Goal: Task Accomplishment & Management: Use online tool/utility

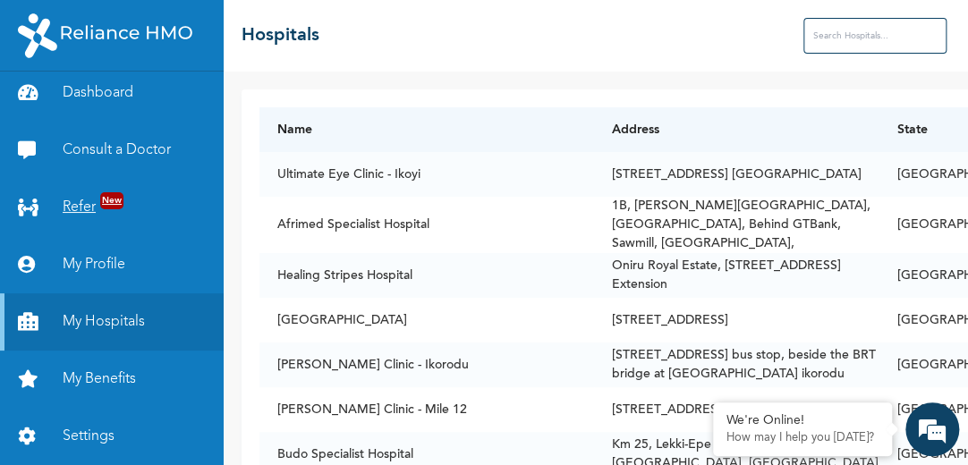
click at [65, 197] on link "Refer New" at bounding box center [112, 207] width 224 height 57
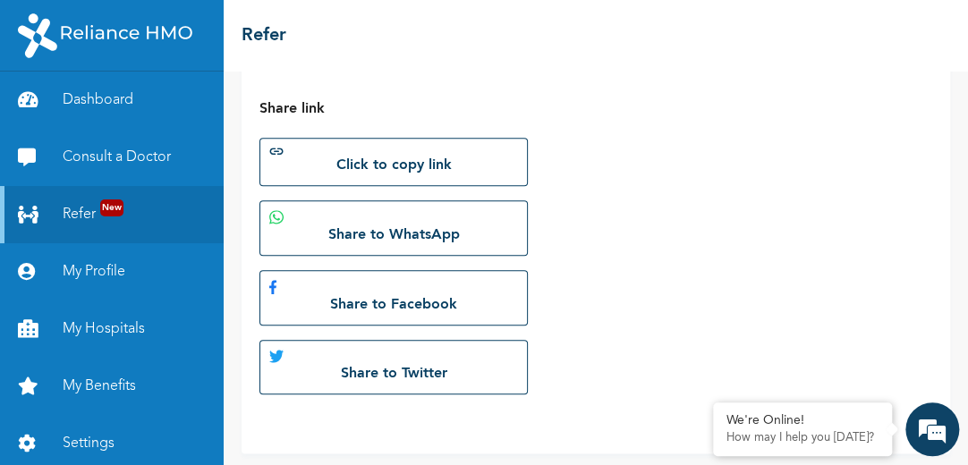
click at [967, 402] on html "Dashboard Consult a Doctor Refer New My Profile My Hospitals My Benefits Settin…" at bounding box center [484, 232] width 968 height 465
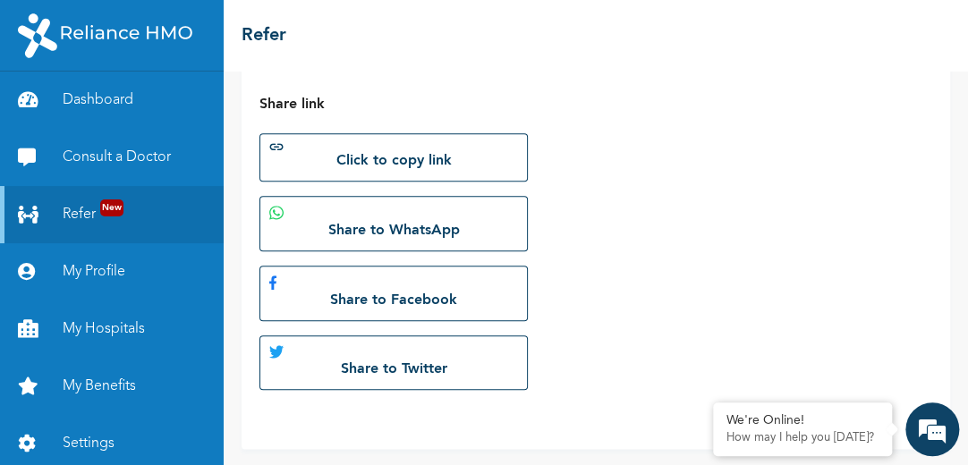
click at [967, 402] on html "Dashboard Consult a Doctor Refer New My Profile My Hospitals My Benefits Settin…" at bounding box center [484, 232] width 968 height 465
click at [967, 132] on html "Dashboard Consult a Doctor Refer New My Profile My Hospitals My Benefits Settin…" at bounding box center [484, 232] width 968 height 465
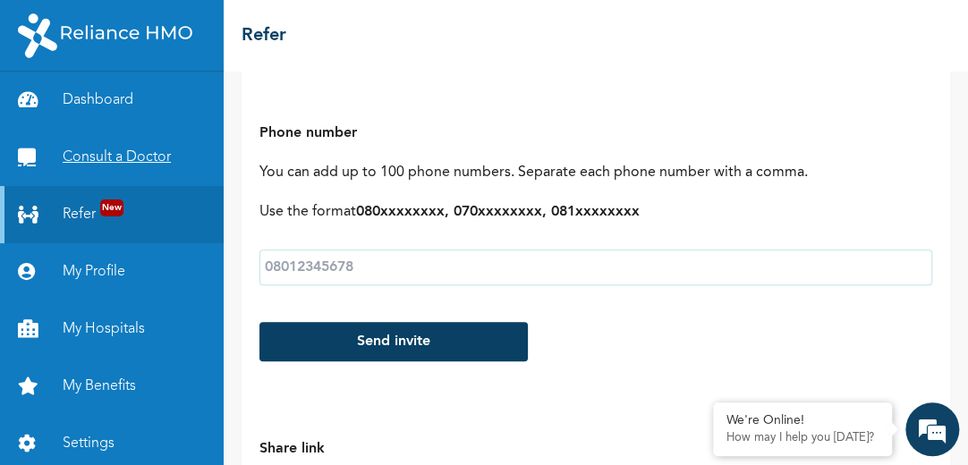
click at [126, 158] on link "Consult a Doctor" at bounding box center [112, 157] width 224 height 57
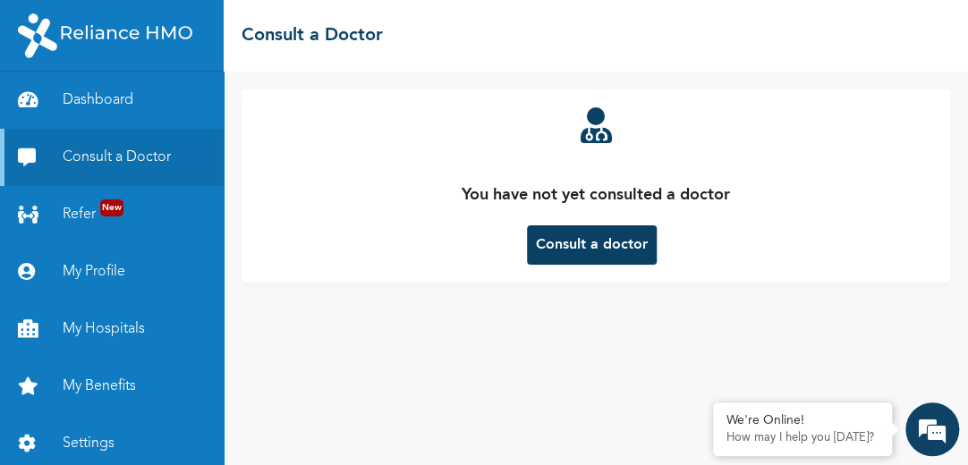
click at [604, 236] on button "Consult a doctor" at bounding box center [592, 244] width 130 height 39
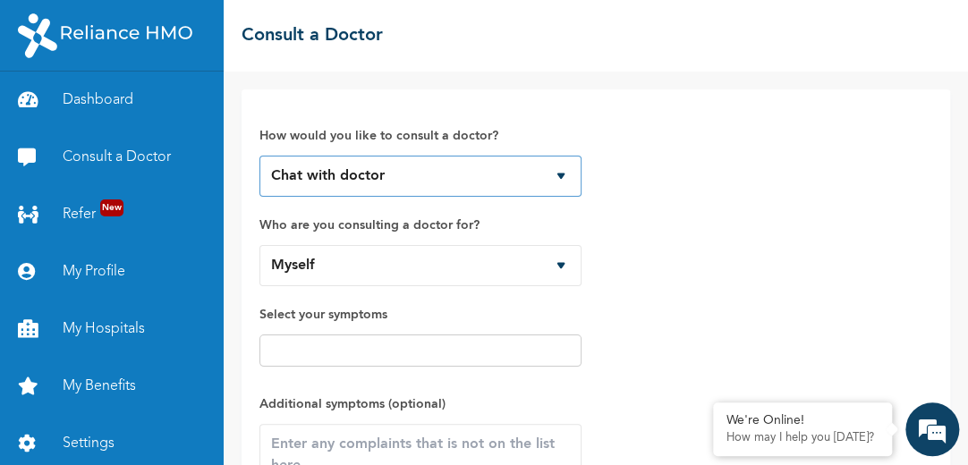
click at [555, 172] on select "Chat with doctor Phone Call" at bounding box center [420, 176] width 322 height 41
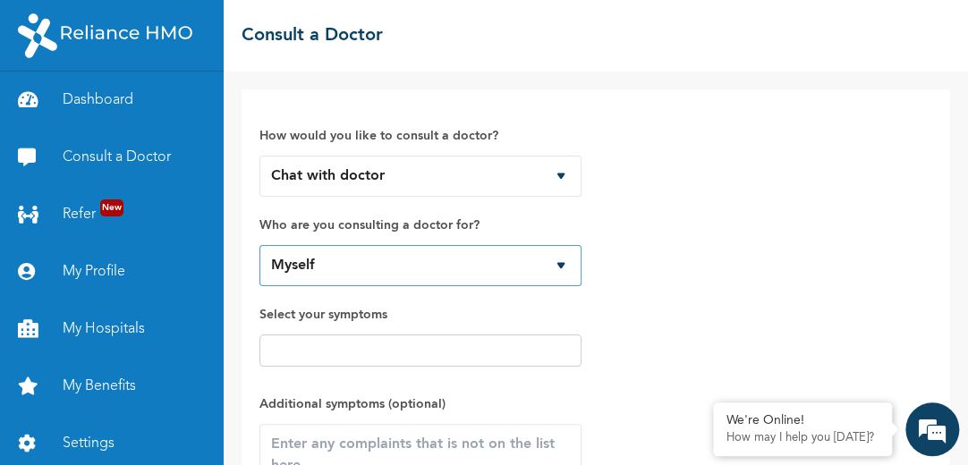
click at [563, 259] on select "Myself" at bounding box center [420, 265] width 322 height 41
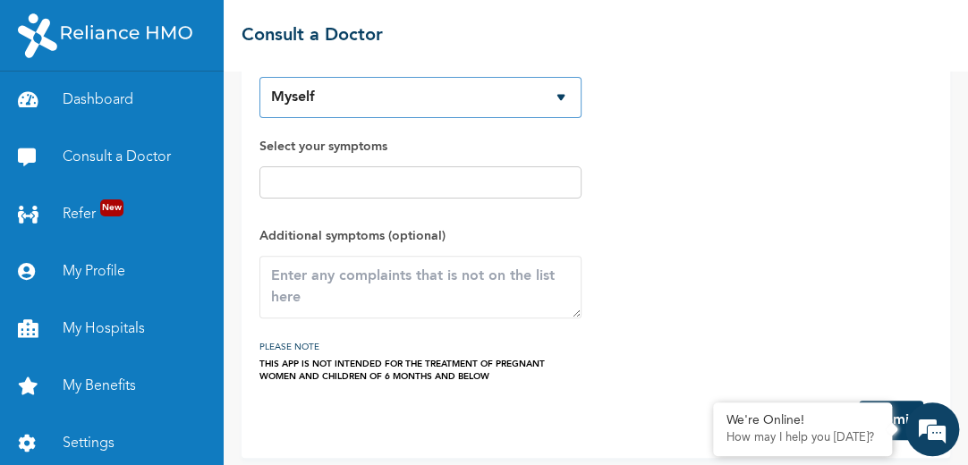
scroll to position [177, 0]
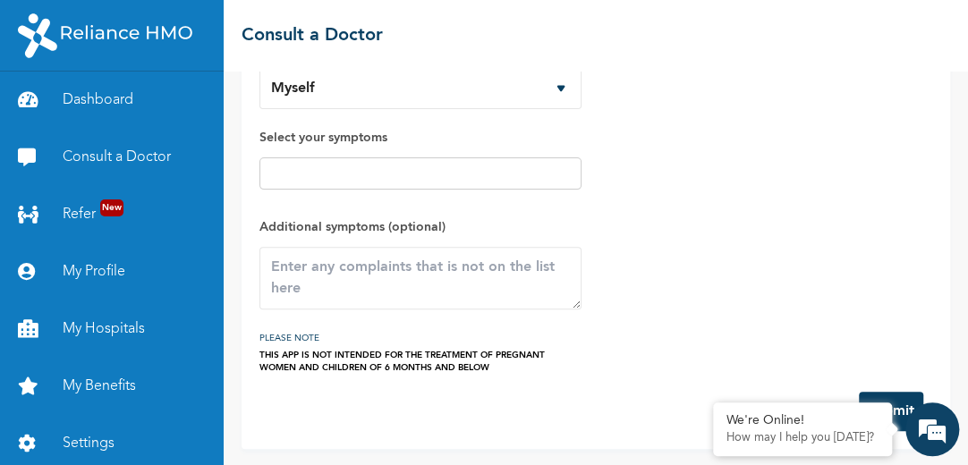
click at [476, 166] on input "text" at bounding box center [420, 173] width 311 height 21
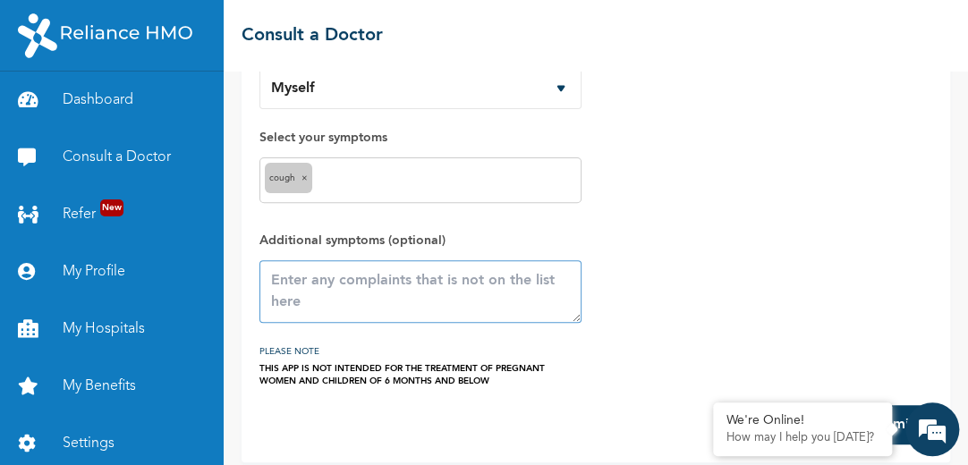
click at [383, 293] on textarea at bounding box center [420, 291] width 322 height 63
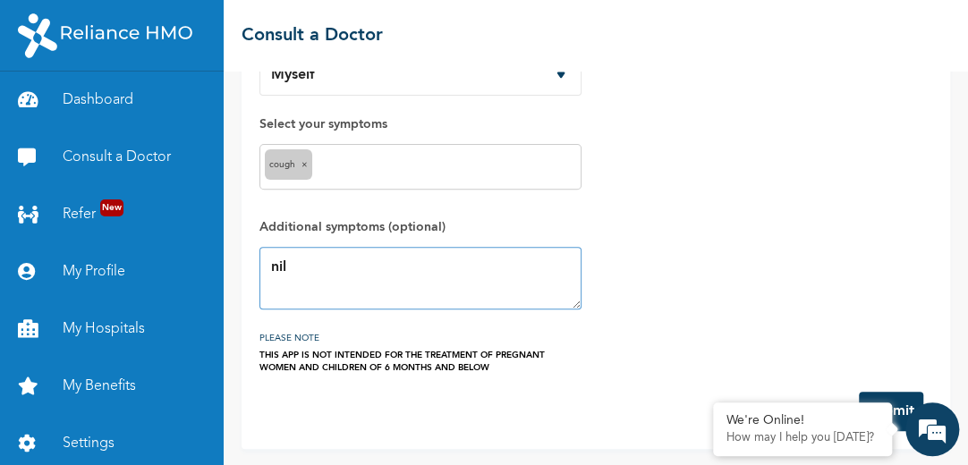
type textarea "nil"
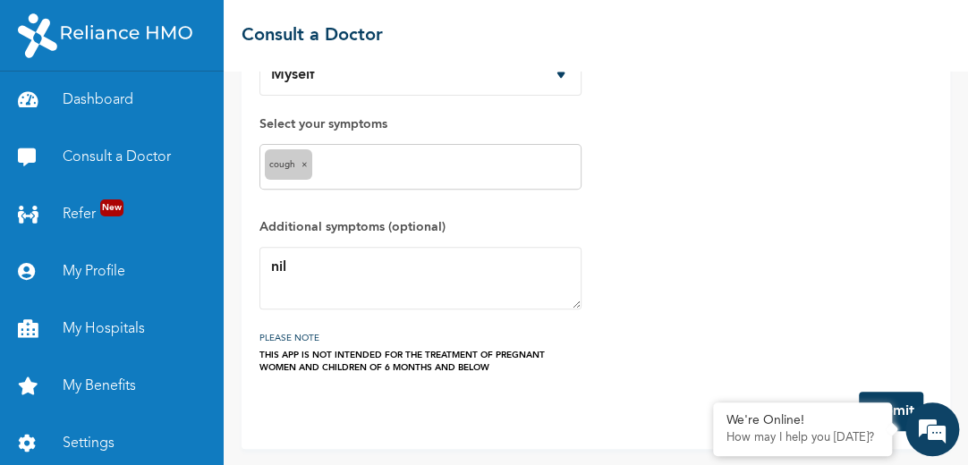
click at [891, 392] on button "Submit" at bounding box center [891, 411] width 64 height 39
